Goal: Information Seeking & Learning: Learn about a topic

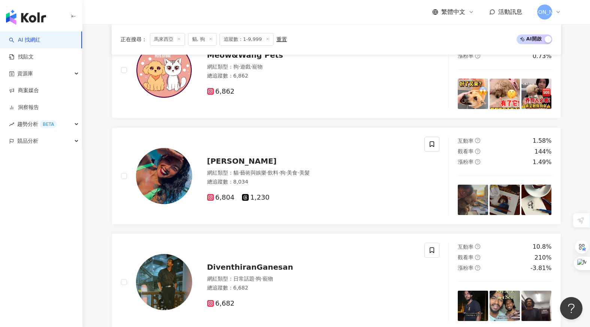
scroll to position [779, 0]
click at [221, 160] on span "Hue Vicky" at bounding box center [242, 160] width 70 height 9
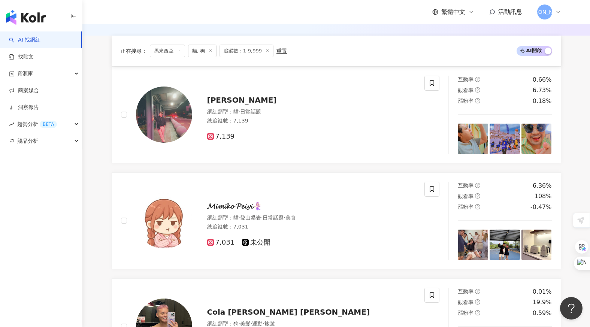
scroll to position [0, 0]
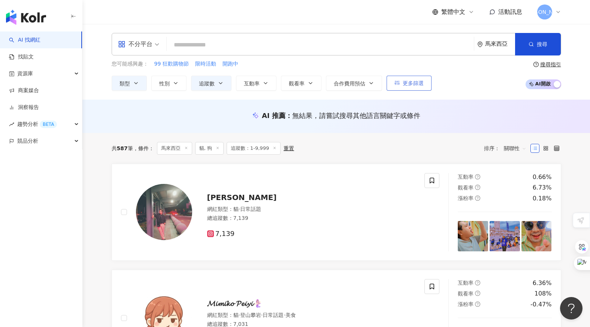
click at [403, 82] on span "更多篩選" at bounding box center [413, 83] width 21 height 6
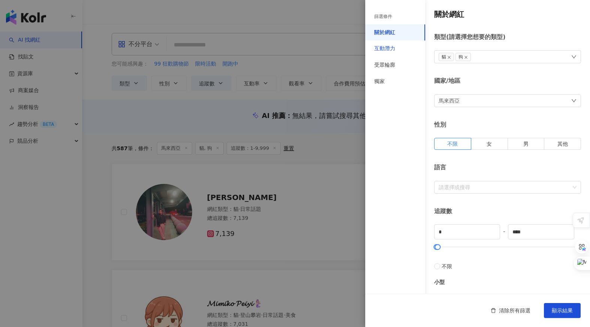
click at [389, 48] on div "互動潛力" at bounding box center [384, 48] width 21 height 7
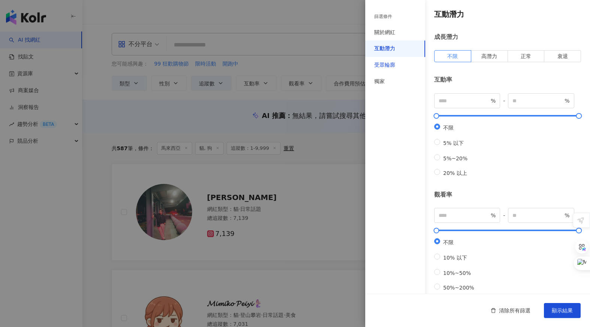
click at [388, 63] on div "受眾輪廓" at bounding box center [384, 64] width 21 height 7
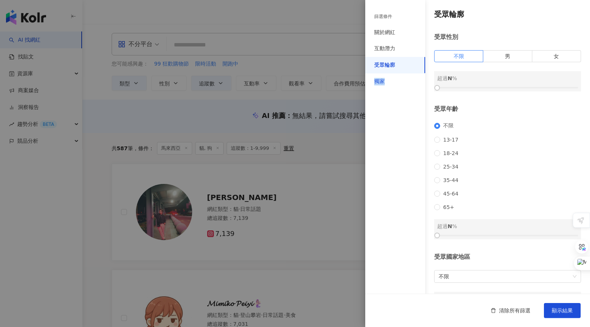
click at [383, 78] on div "獨家" at bounding box center [379, 81] width 10 height 7
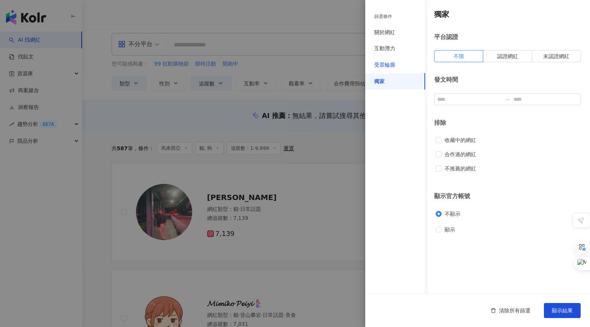
click at [388, 65] on div "受眾輪廓" at bounding box center [384, 64] width 21 height 7
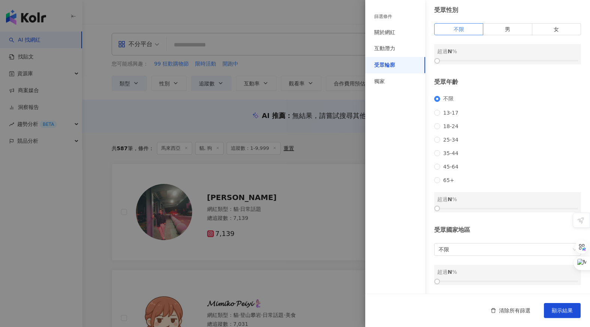
scroll to position [39, 0]
click at [452, 248] on span "不限" at bounding box center [508, 250] width 138 height 12
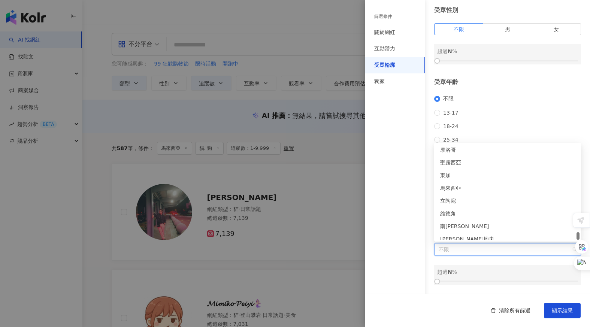
scroll to position [2622, 0]
click at [454, 178] on div "馬來西亞" at bounding box center [507, 178] width 135 height 8
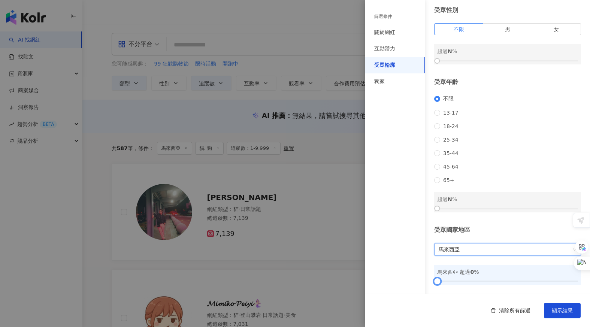
click at [475, 279] on div at bounding box center [507, 281] width 141 height 4
click at [506, 277] on div "馬來西亞 超過 27 %" at bounding box center [507, 275] width 147 height 20
click at [514, 281] on div at bounding box center [507, 281] width 141 height 4
click at [538, 281] on div at bounding box center [507, 281] width 141 height 4
click at [563, 279] on div at bounding box center [507, 281] width 141 height 4
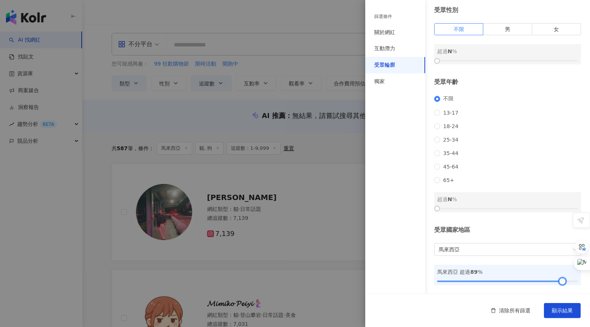
click at [574, 280] on div at bounding box center [507, 281] width 141 height 4
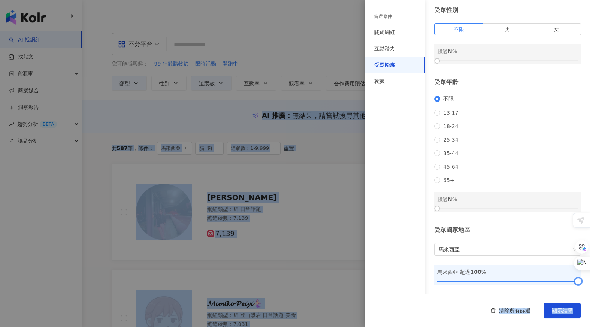
drag, startPoint x: 574, startPoint y: 280, endPoint x: 585, endPoint y: 280, distance: 11.2
click at [585, 280] on body "AI 找網紅 找貼文 資源庫 商案媒合 洞察報告 趨勢分析 BETA 競品分析 繁體中文 活動訊息 瑞 不分平台 馬來西亞 搜尋 您可能感興趣： 99 狂歡購…" at bounding box center [295, 163] width 590 height 327
click at [567, 312] on span "顯示結果" at bounding box center [562, 311] width 21 height 6
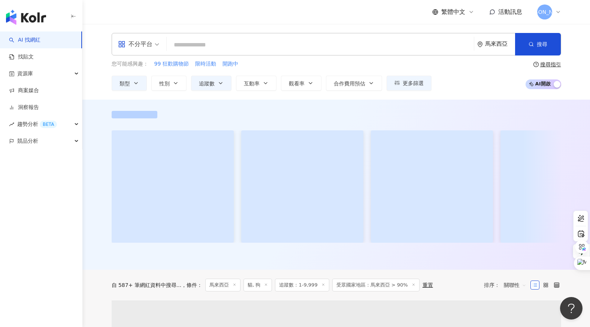
click at [475, 88] on div "您可能感興趣： 99 狂歡購物節 限時活動 開跑中 類型 性別 追蹤數 互動率 觀看率 合作費用預估 更多篩選 篩選條件 關於網紅 互動潛力 受眾輪廓 獨家 …" at bounding box center [337, 75] width 450 height 31
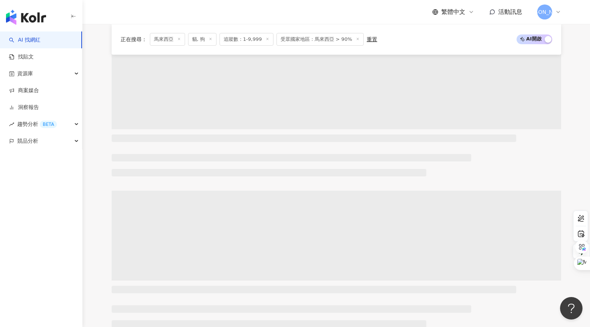
scroll to position [124, 0]
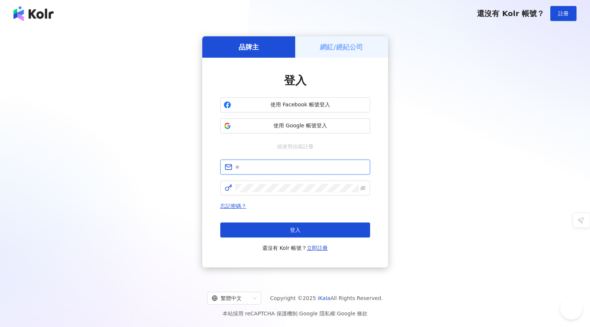
click at [266, 167] on input "text" at bounding box center [300, 167] width 130 height 8
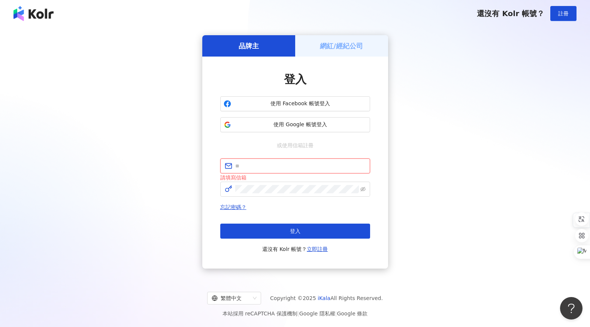
type input "**********"
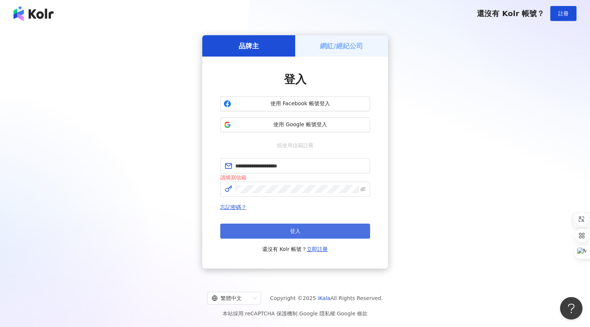
click at [277, 231] on button "登入" at bounding box center [295, 231] width 150 height 15
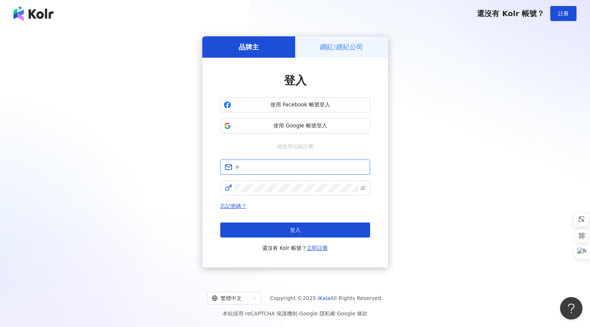
click at [264, 170] on input "text" at bounding box center [300, 167] width 130 height 8
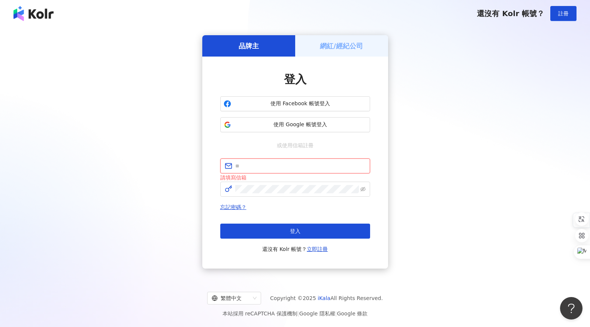
type input "**********"
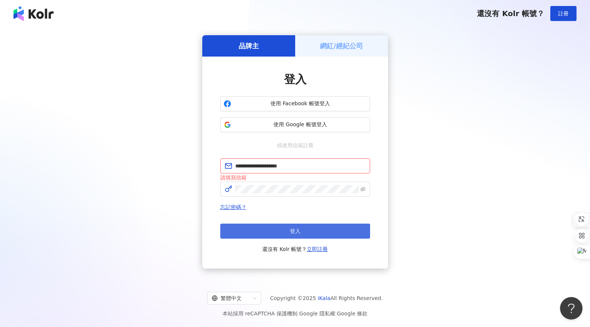
click at [281, 232] on button "登入" at bounding box center [295, 231] width 150 height 15
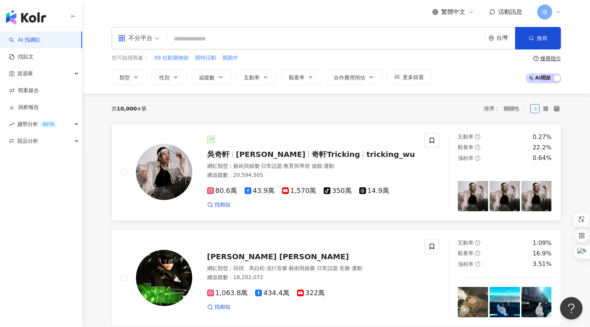
scroll to position [9, 0]
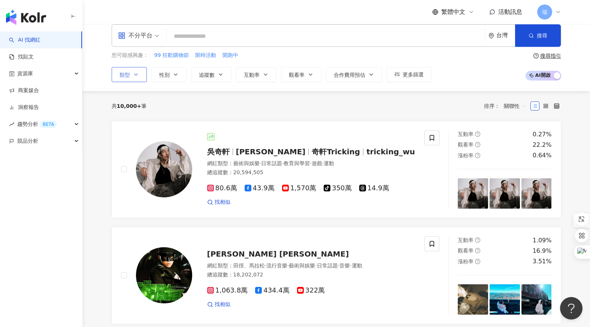
click at [133, 78] on button "類型" at bounding box center [129, 74] width 35 height 15
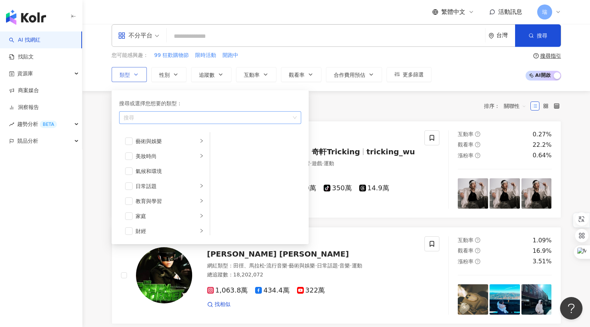
click at [158, 117] on div "button" at bounding box center [206, 118] width 171 height 6
type input "**"
click at [151, 129] on div "寵物" at bounding box center [210, 133] width 179 height 13
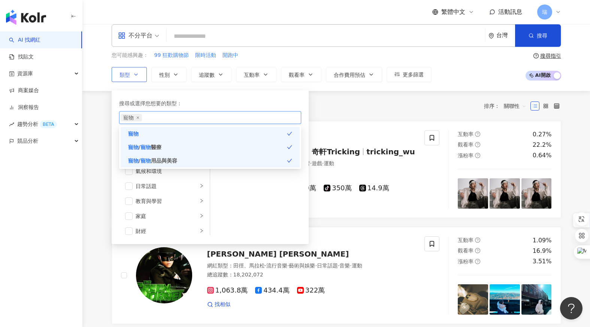
click at [151, 164] on span "寵物 / 寵物 用品與美容" at bounding box center [152, 161] width 49 height 8
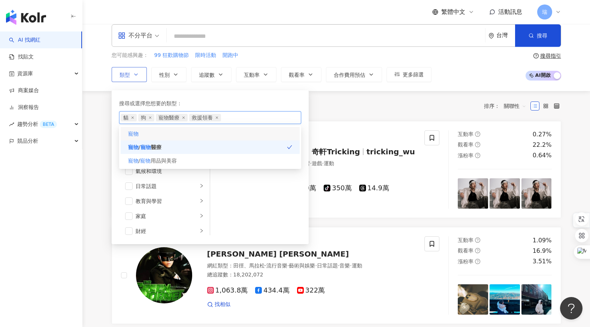
click at [151, 136] on div "寵物" at bounding box center [210, 133] width 179 height 13
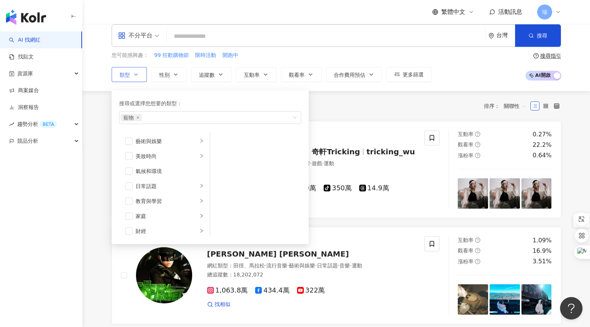
click at [240, 103] on div "搜尋或選擇您想要的類型：" at bounding box center [210, 103] width 182 height 8
click at [177, 75] on icon "button" at bounding box center [176, 75] width 6 height 6
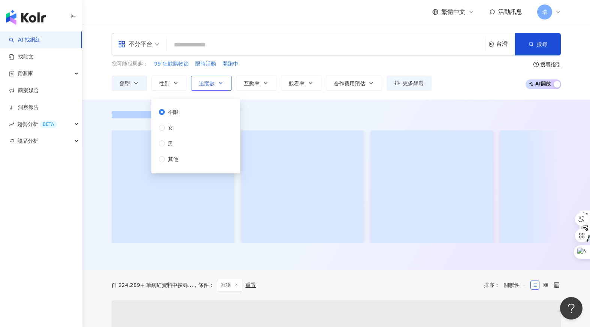
click at [215, 84] on button "追蹤數" at bounding box center [211, 83] width 40 height 15
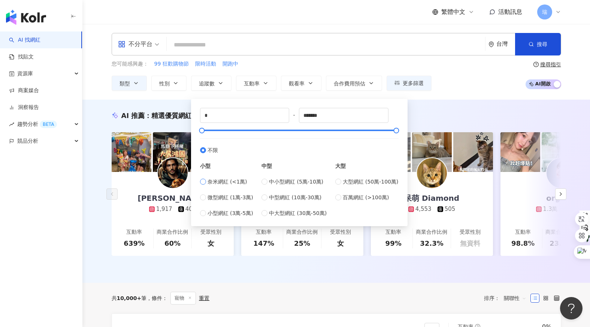
type input "****"
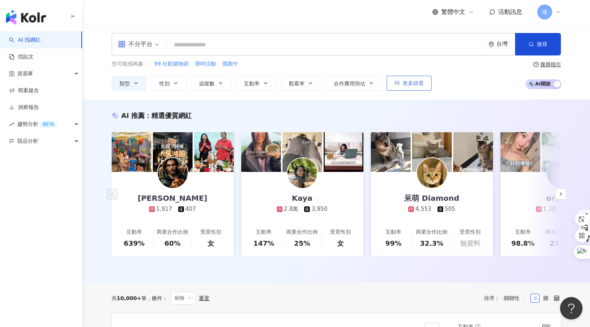
click at [411, 84] on span "更多篩選" at bounding box center [413, 83] width 21 height 6
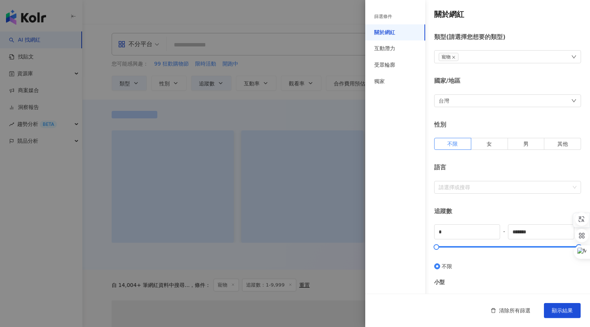
type input "****"
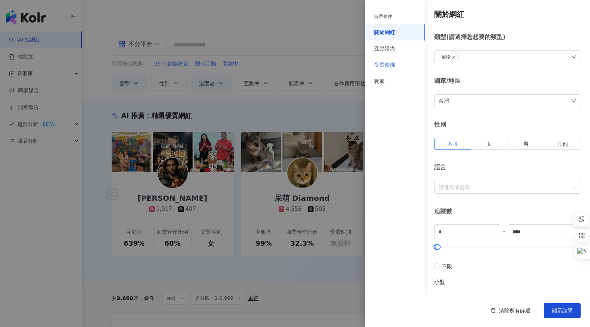
click at [402, 62] on div "受眾輪廓" at bounding box center [395, 65] width 60 height 16
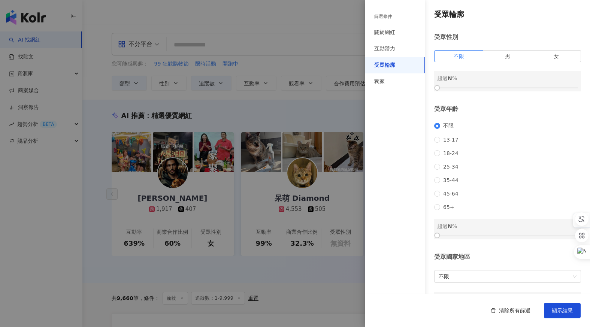
scroll to position [39, 0]
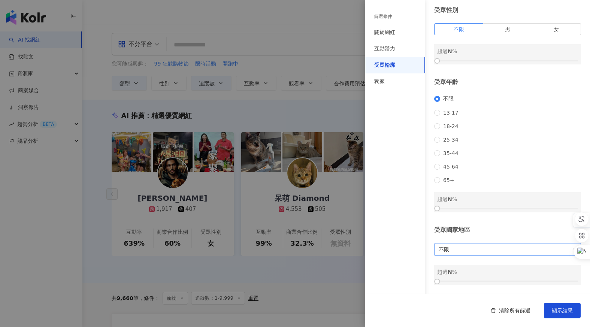
click at [451, 253] on span "不限" at bounding box center [508, 250] width 138 height 12
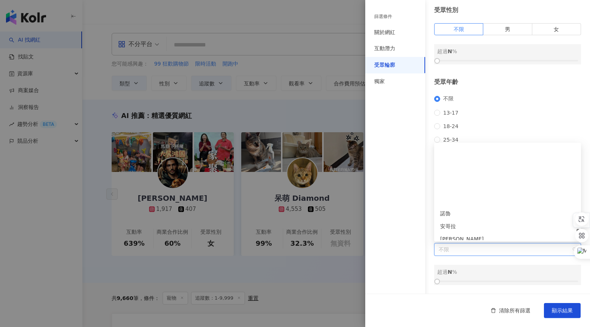
scroll to position [2630, 0]
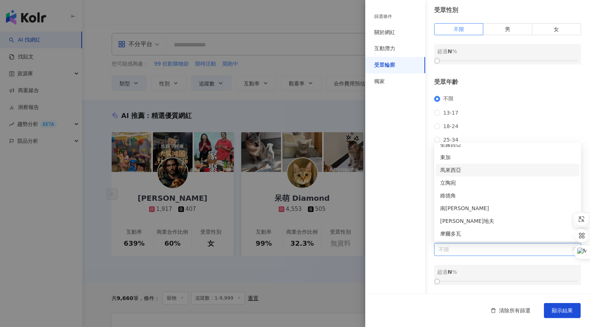
click at [456, 171] on div "馬來西亞" at bounding box center [507, 170] width 135 height 8
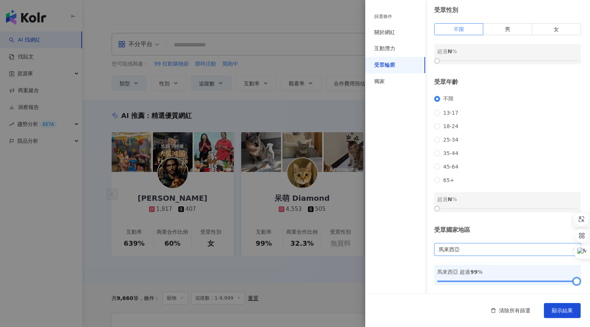
click at [577, 282] on div at bounding box center [507, 281] width 141 height 4
click at [563, 314] on button "顯示結果" at bounding box center [562, 310] width 37 height 15
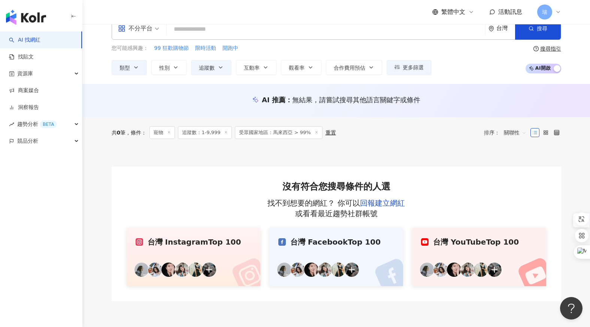
scroll to position [14, 0]
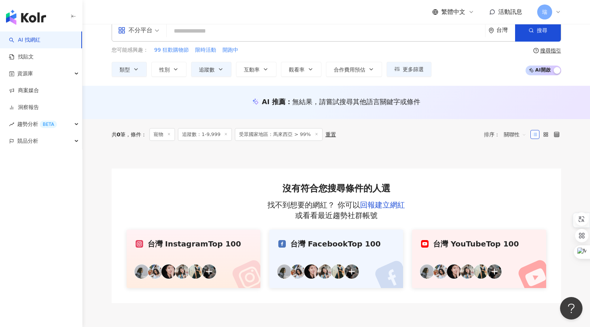
click at [226, 135] on icon at bounding box center [226, 134] width 4 height 4
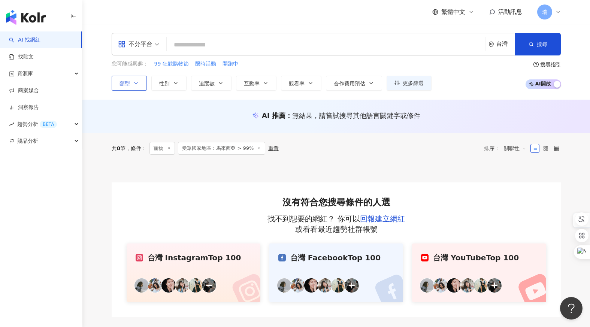
click at [133, 86] on button "類型" at bounding box center [129, 83] width 35 height 15
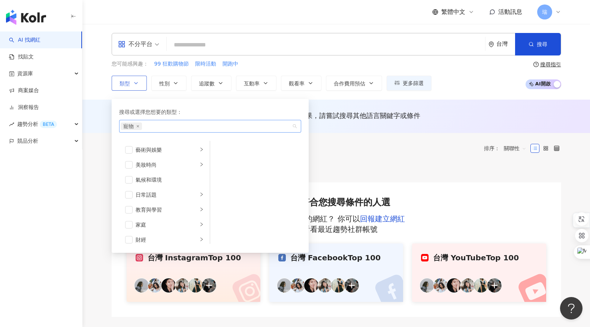
click at [160, 130] on div "寵物" at bounding box center [206, 126] width 171 height 7
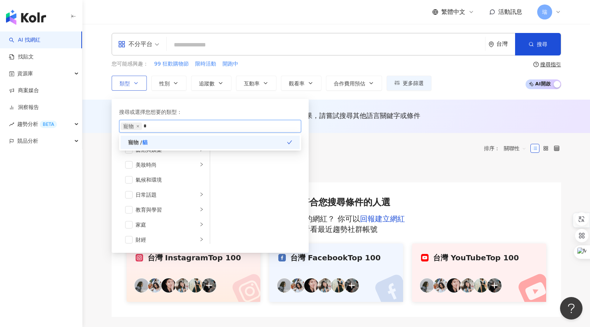
type input "*"
click at [165, 141] on div "寵物 / 貓" at bounding box center [210, 142] width 179 height 13
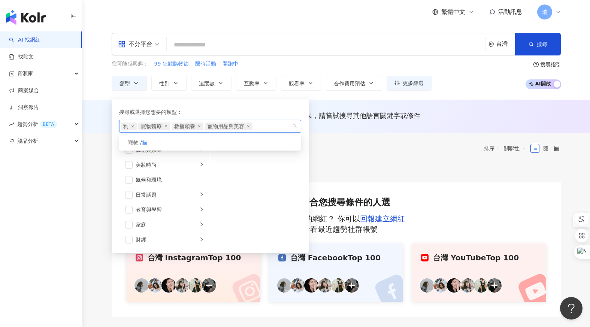
click at [327, 102] on div "AI 推薦 ： 無結果，請嘗試搜尋其他語言關鍵字或條件" at bounding box center [336, 116] width 508 height 33
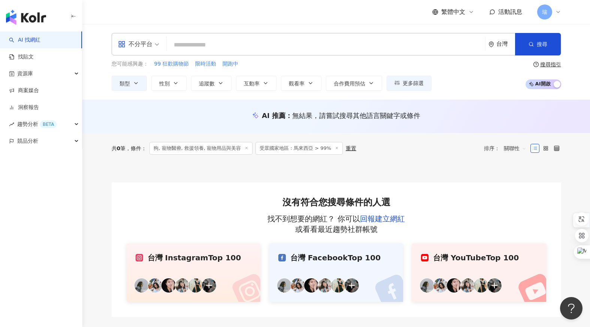
click at [494, 44] on div "台灣" at bounding box center [502, 44] width 27 height 22
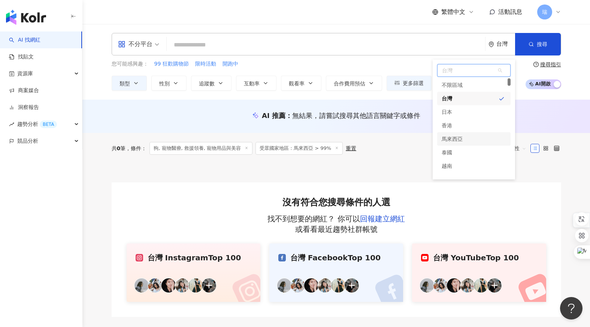
click at [466, 137] on div "馬來西亞" at bounding box center [473, 138] width 73 height 13
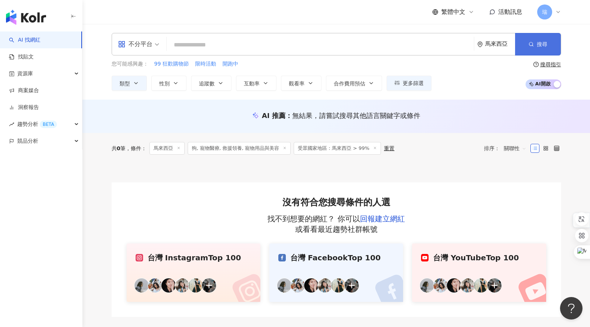
click at [536, 49] on button "搜尋" at bounding box center [538, 44] width 46 height 22
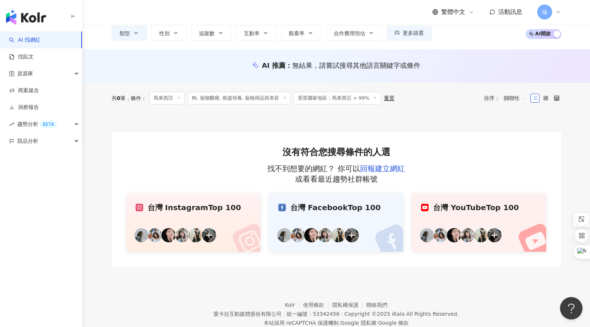
scroll to position [73, 0]
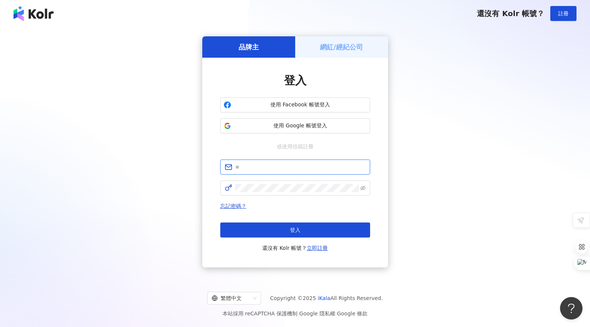
click at [255, 169] on input "text" at bounding box center [300, 167] width 130 height 8
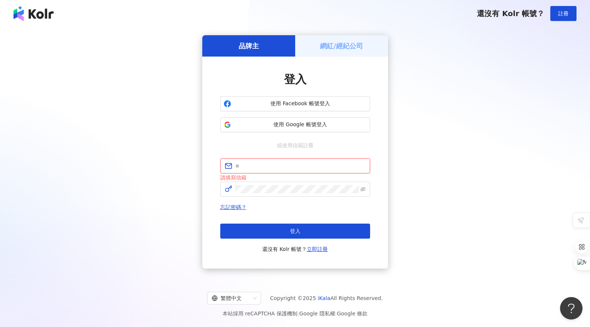
type input "**********"
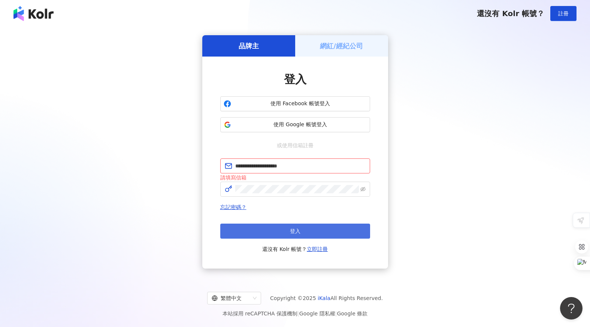
click at [283, 226] on button "登入" at bounding box center [295, 231] width 150 height 15
